Goal: Find specific page/section

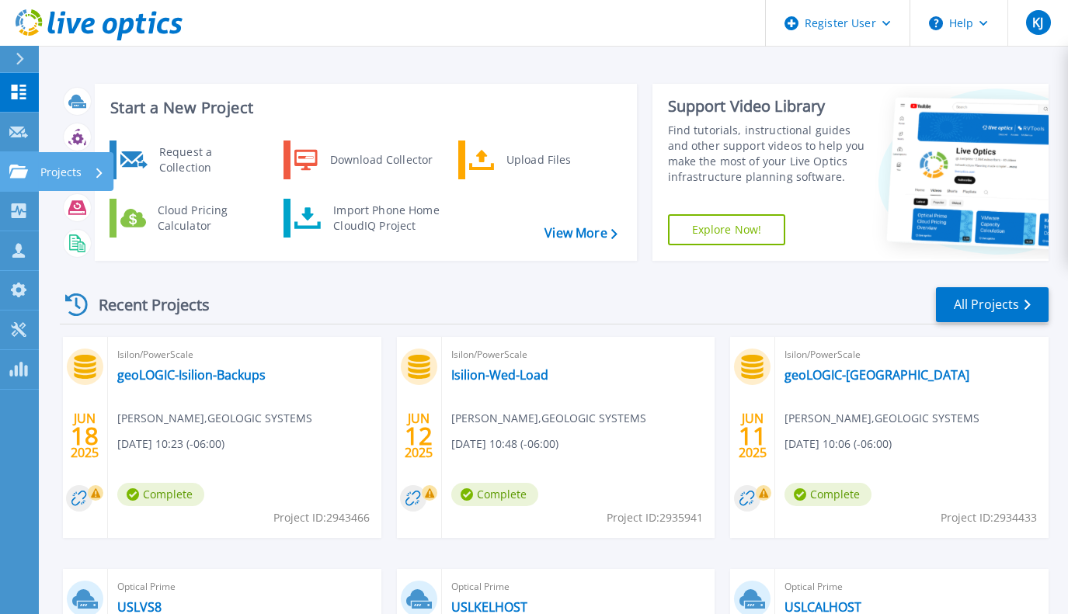
click at [19, 160] on link "Projects Projects" at bounding box center [19, 172] width 39 height 40
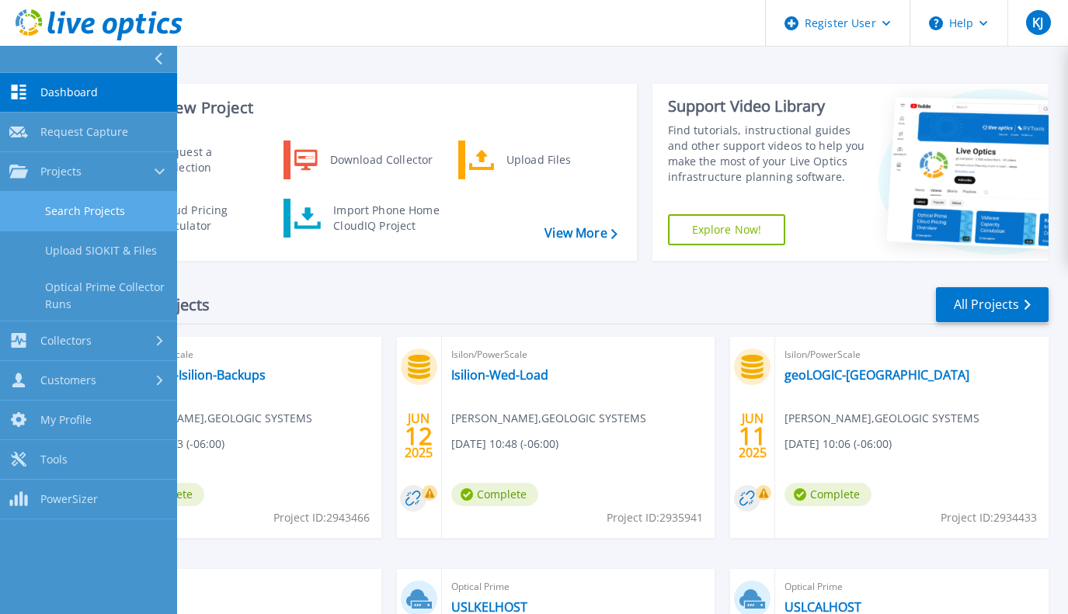
click at [69, 203] on link "Search Projects" at bounding box center [88, 212] width 177 height 40
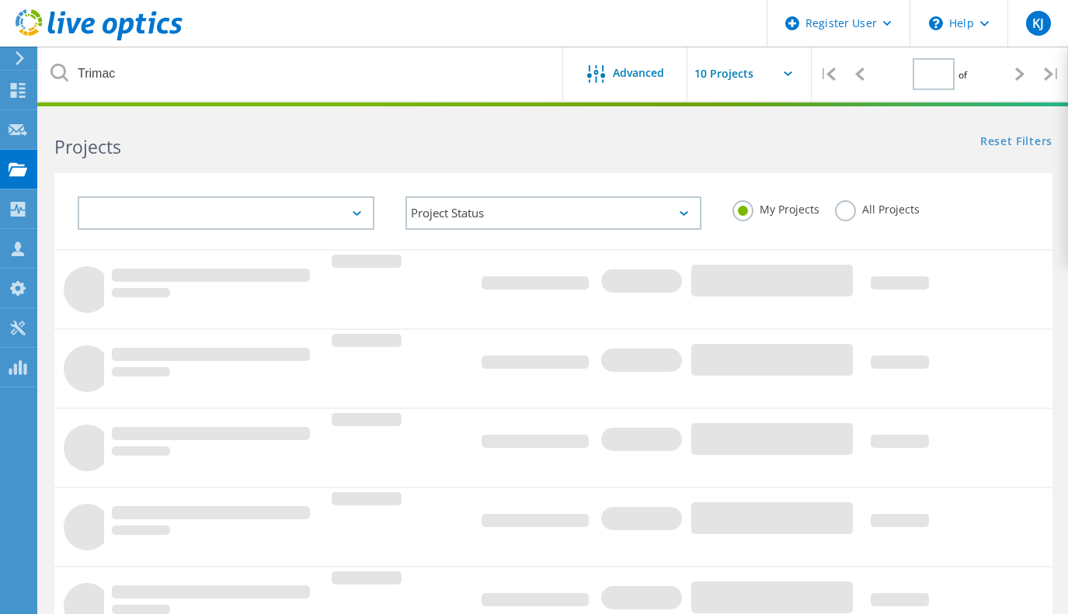
type input "1"
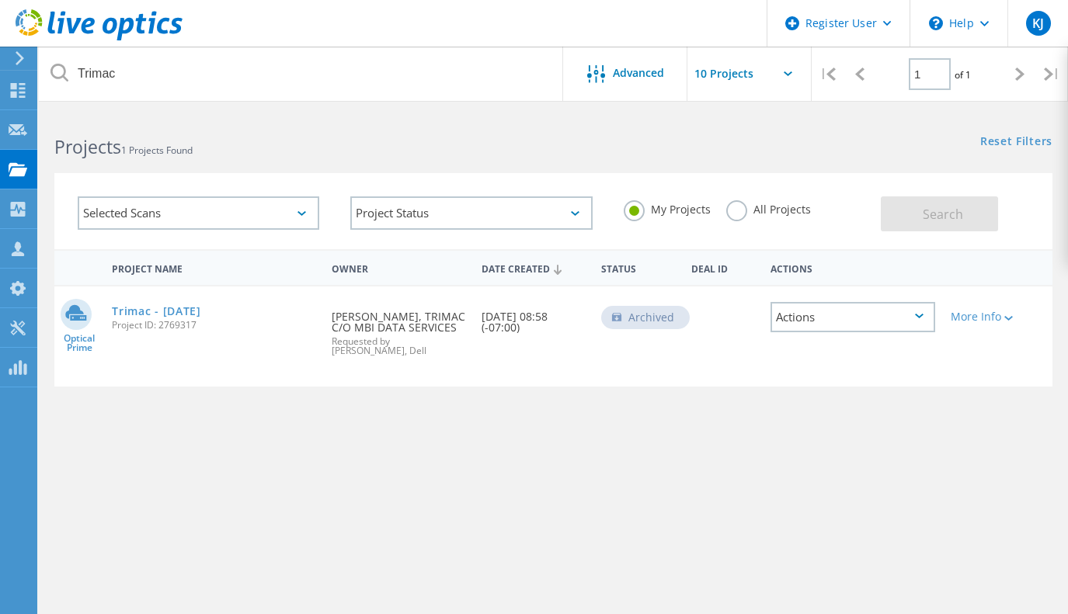
click at [735, 215] on label "All Projects" at bounding box center [768, 207] width 85 height 15
click at [0, 0] on input "All Projects" at bounding box center [0, 0] width 0 height 0
click at [950, 217] on span "Search" at bounding box center [942, 214] width 40 height 17
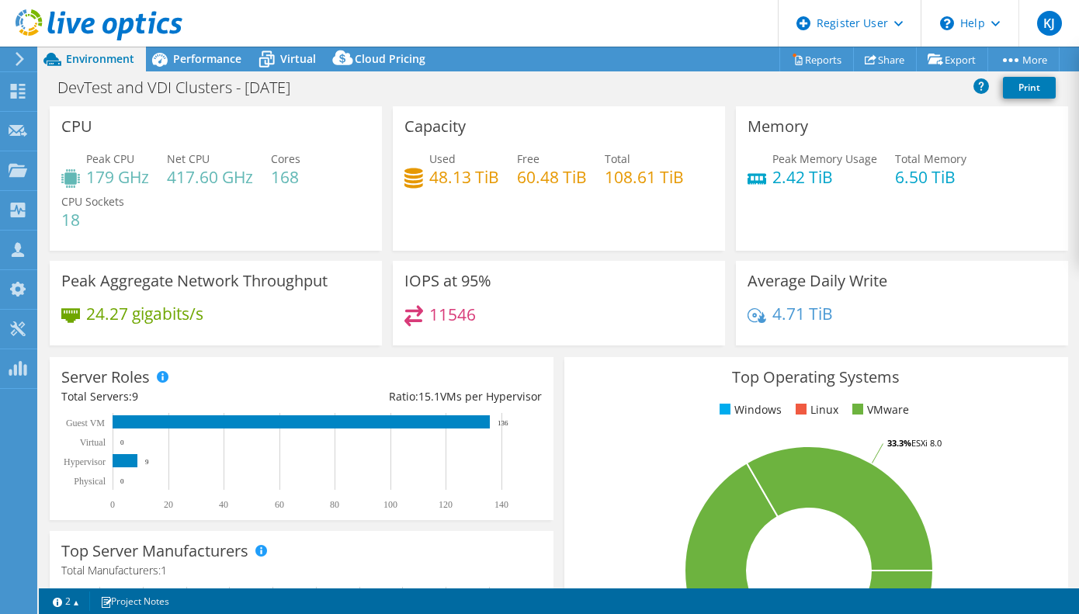
select select "USD"
